Goal: Task Accomplishment & Management: Use online tool/utility

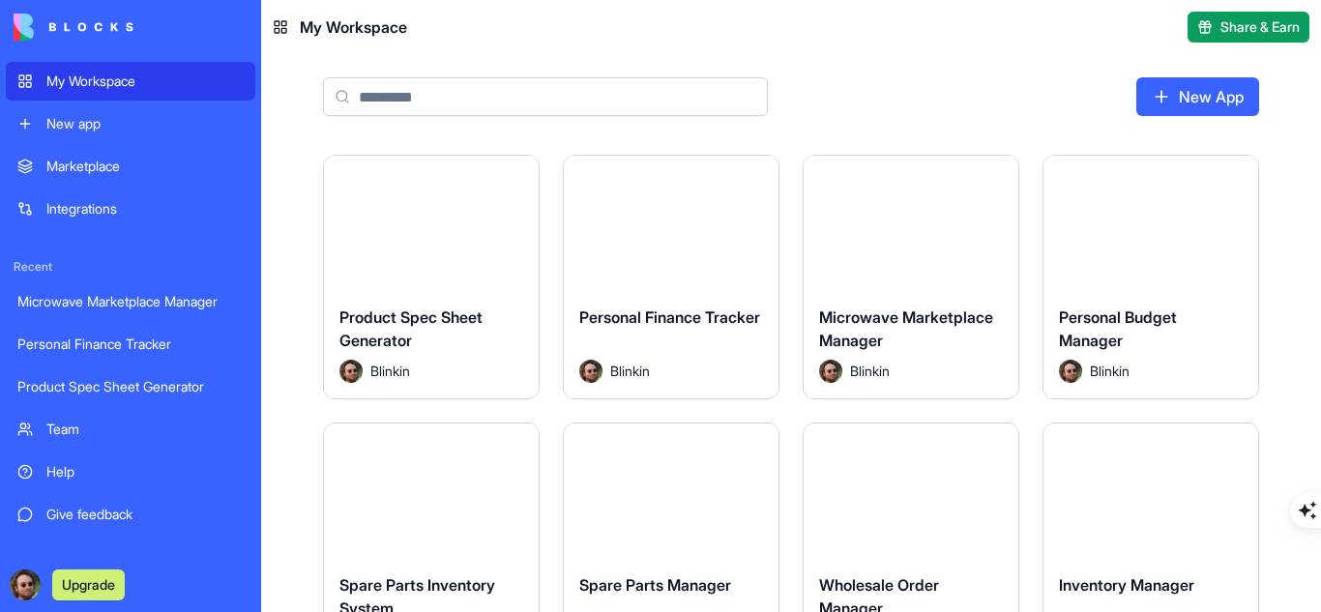
click at [285, 115] on div "New App" at bounding box center [791, 104] width 1060 height 101
click at [918, 228] on button "Launch" at bounding box center [910, 222] width 145 height 39
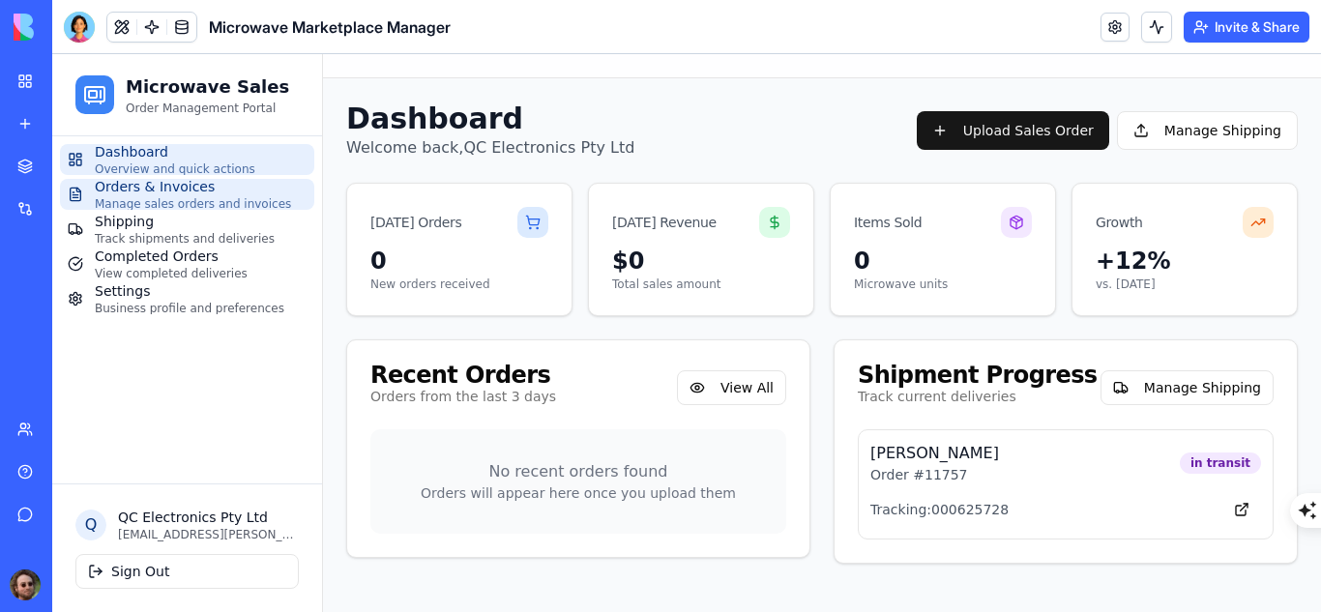
click at [159, 195] on span "Orders & Invoices" at bounding box center [193, 186] width 196 height 19
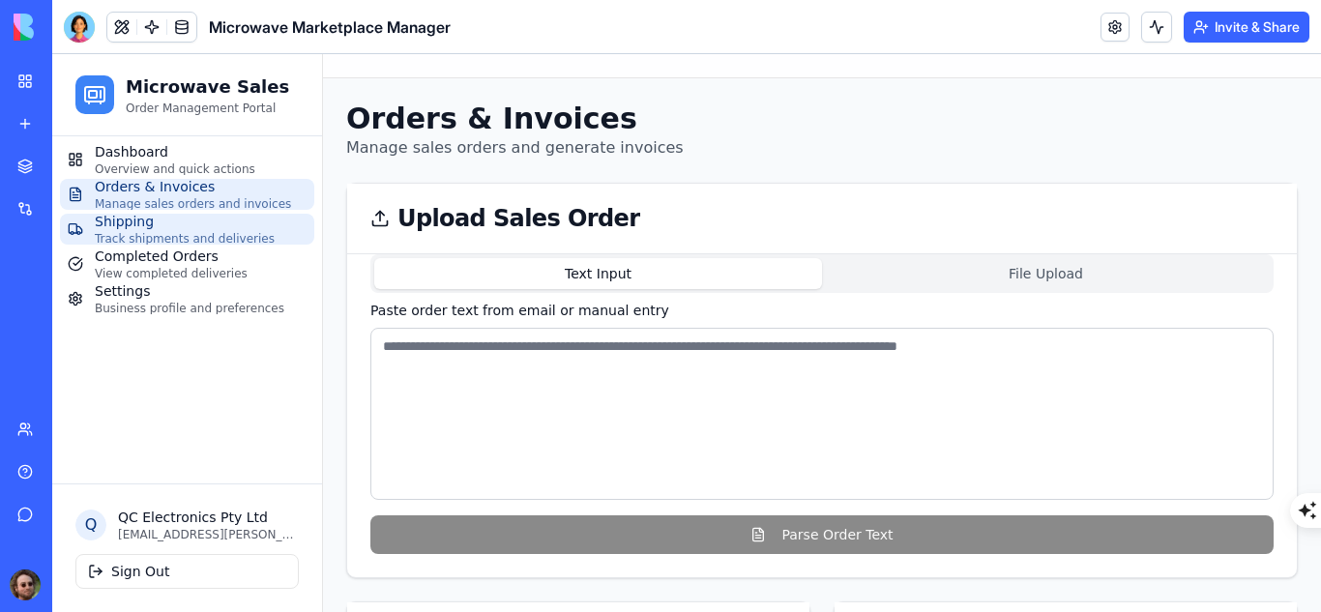
click at [156, 228] on span "Shipping" at bounding box center [185, 221] width 180 height 19
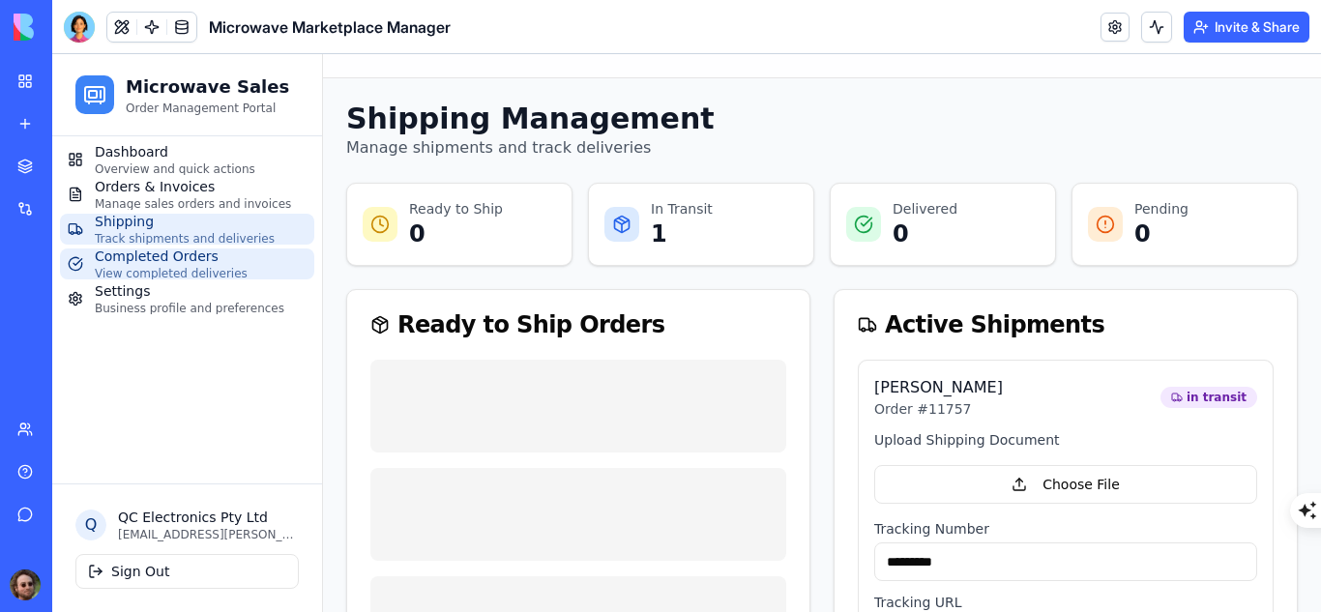
click at [181, 257] on span "Completed Orders" at bounding box center [171, 256] width 153 height 19
